Goal: Find specific page/section: Find specific page/section

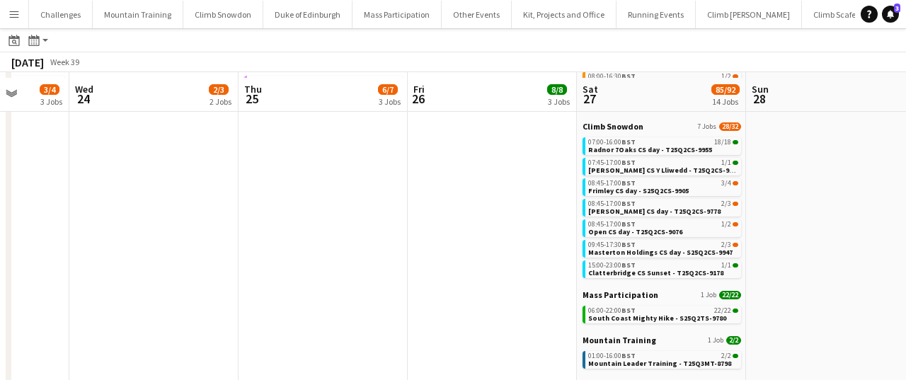
scroll to position [188, 0]
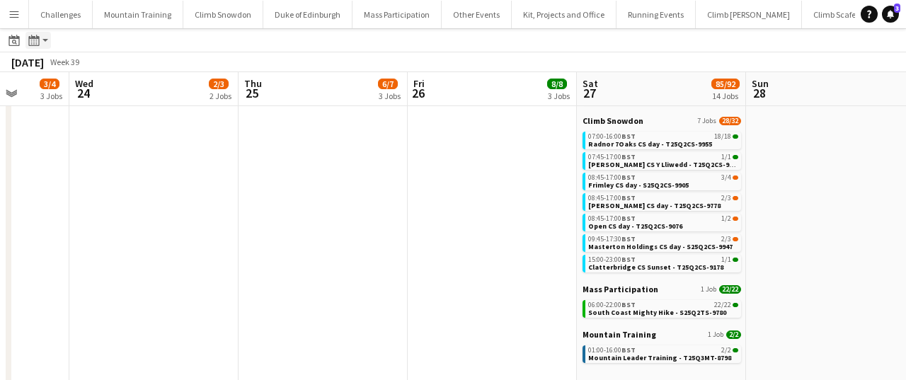
click at [42, 42] on app-action-btn "Month view / Day view" at bounding box center [37, 40] width 25 height 17
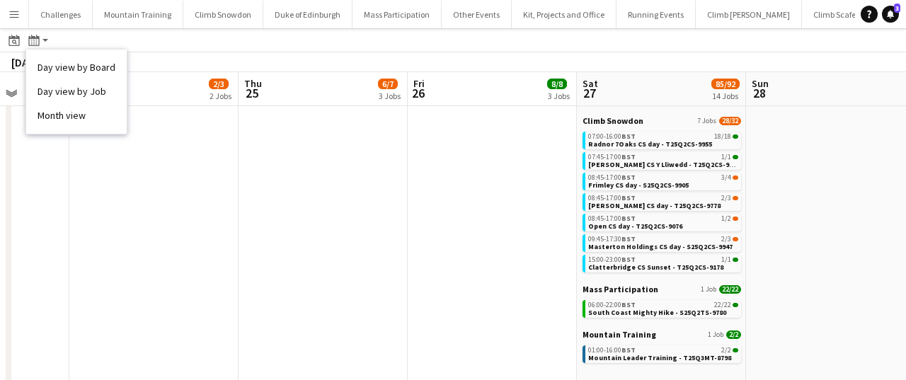
click at [151, 37] on app-toolbar "Date picker [DATE] [DATE] [DATE] M [DATE] T [DATE] W [DATE] T [DATE] F [DATE] S…" at bounding box center [453, 40] width 906 height 24
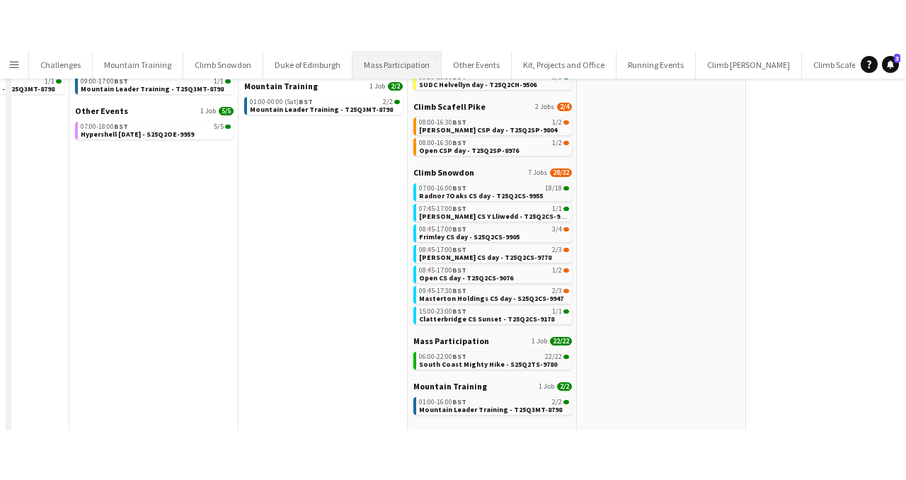
scroll to position [11, 0]
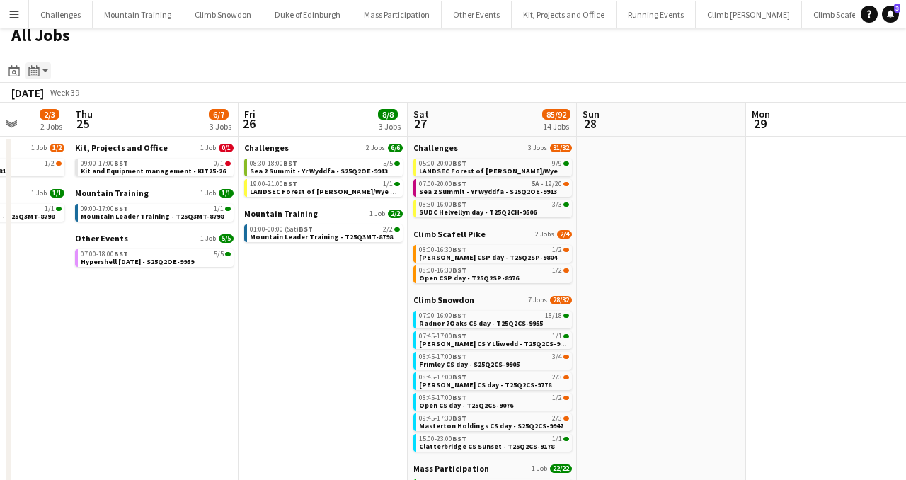
click at [39, 68] on icon at bounding box center [33, 70] width 11 height 11
click at [72, 148] on link "Month view" at bounding box center [76, 146] width 78 height 13
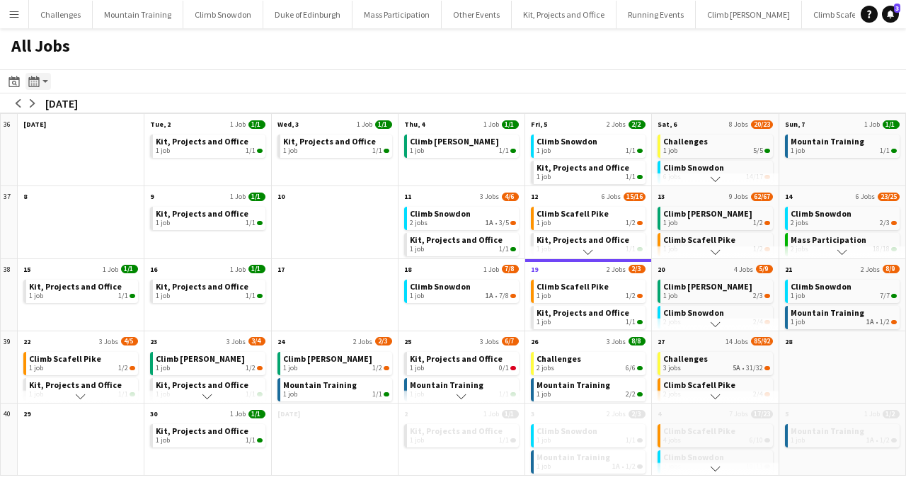
click at [42, 78] on div "Month view / Day view" at bounding box center [33, 81] width 17 height 17
click at [71, 108] on link "Day view by Board" at bounding box center [76, 108] width 78 height 13
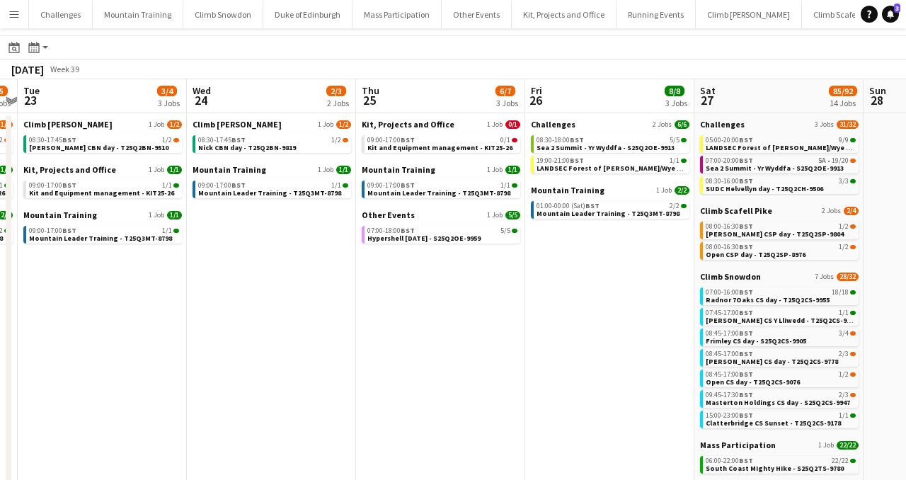
scroll to position [0, 421]
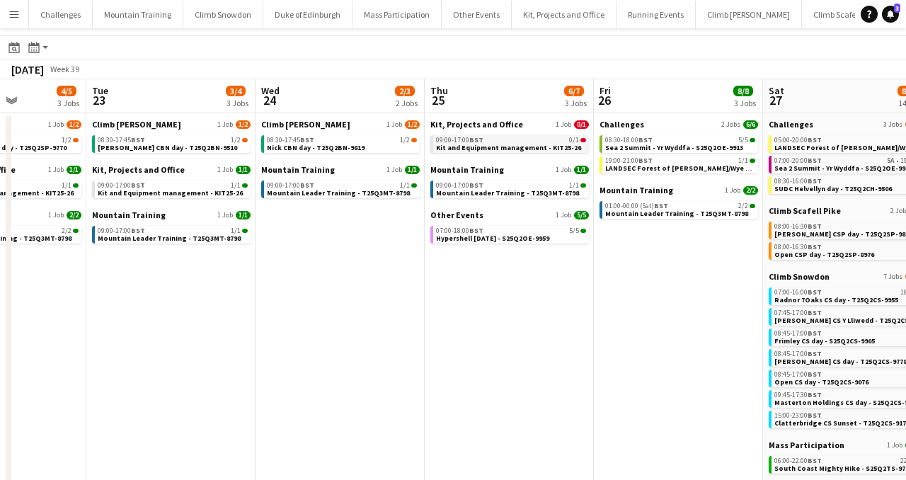
click at [519, 146] on span "Kit and Equipment management - KIT25-26" at bounding box center [508, 147] width 145 height 9
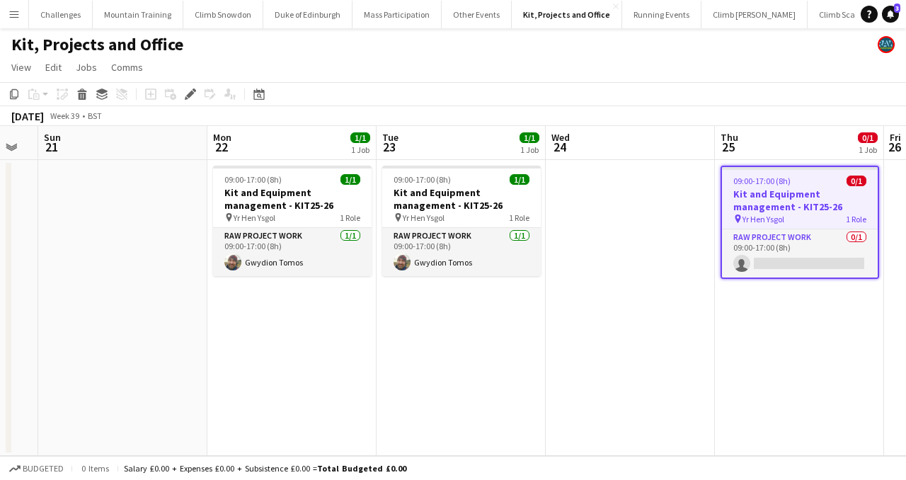
scroll to position [0, 297]
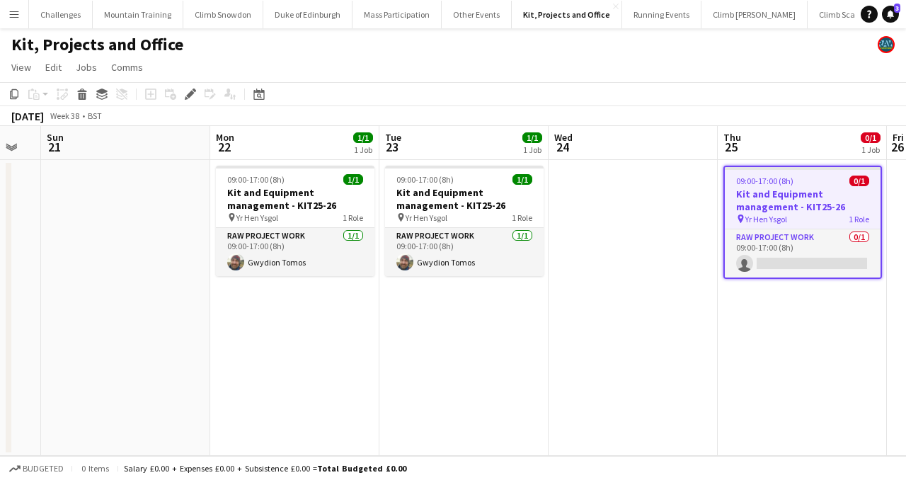
click at [275, 347] on app-date-cell "09:00-17:00 (8h) 1/1 Kit and Equipment management - KIT25-26 pin Yr Hen Ysgol 1…" at bounding box center [294, 308] width 169 height 296
